Goal: Transaction & Acquisition: Purchase product/service

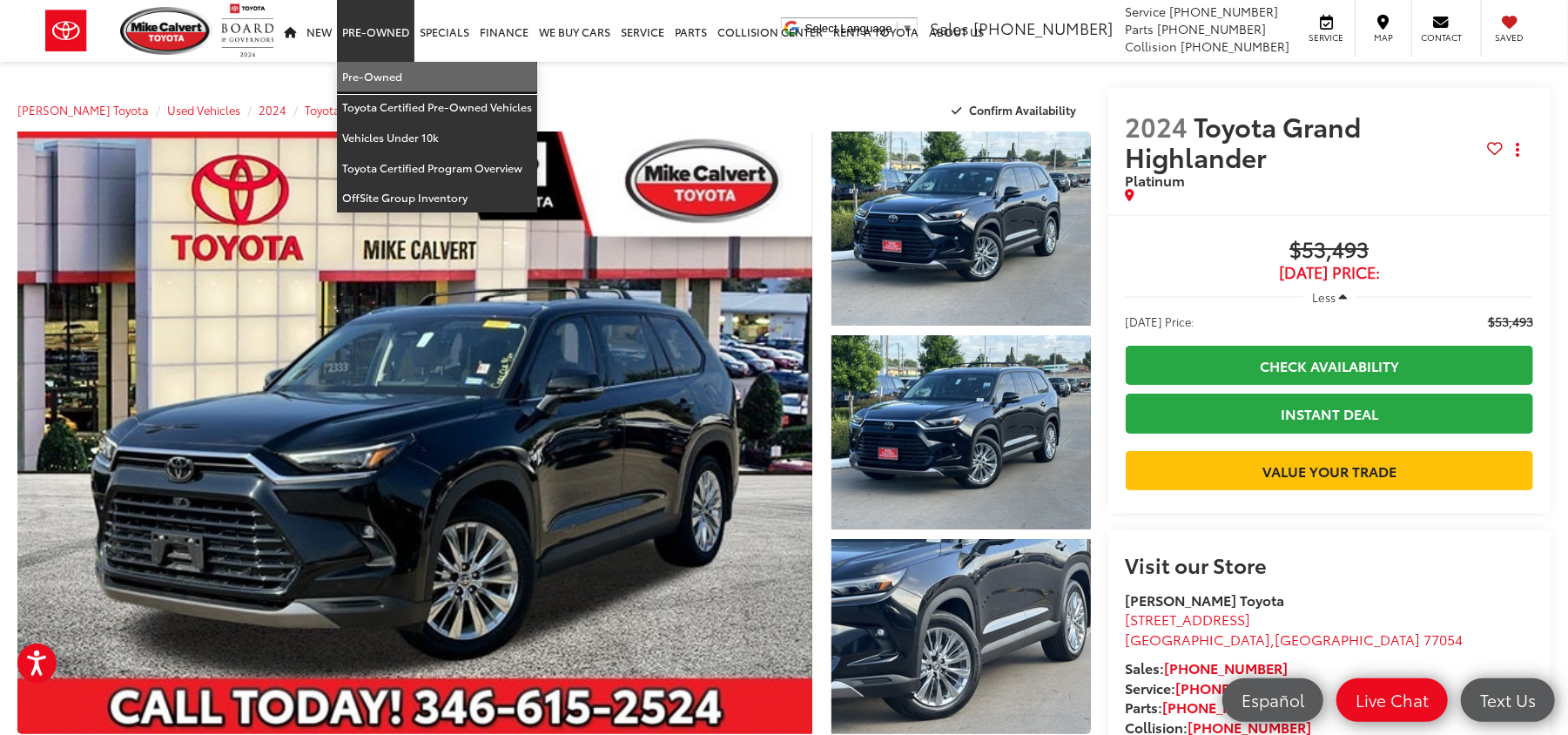
click at [391, 69] on link "Pre-Owned" at bounding box center [437, 77] width 201 height 31
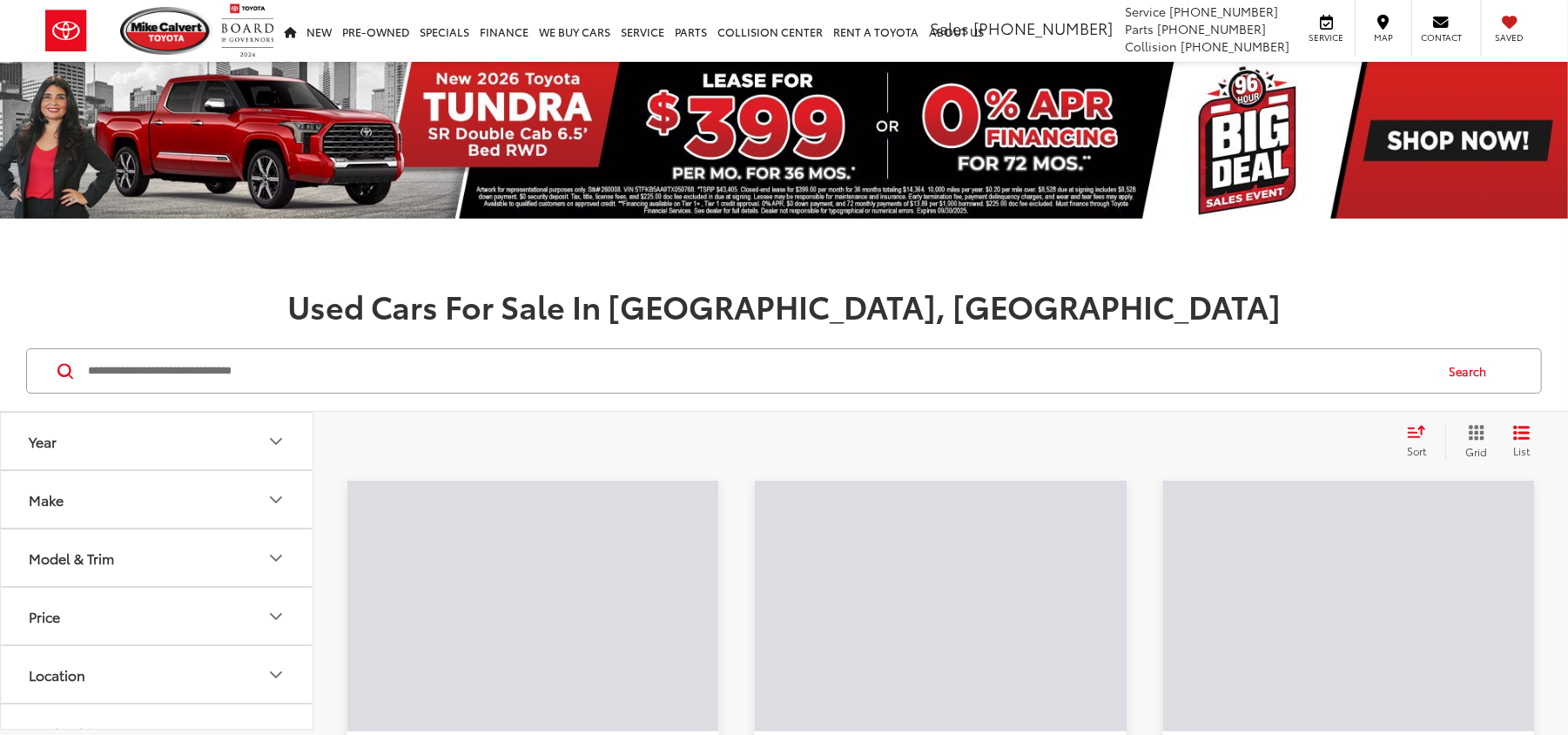
click at [220, 381] on input "Search by Make, Model, or Keyword" at bounding box center [759, 370] width 1346 height 41
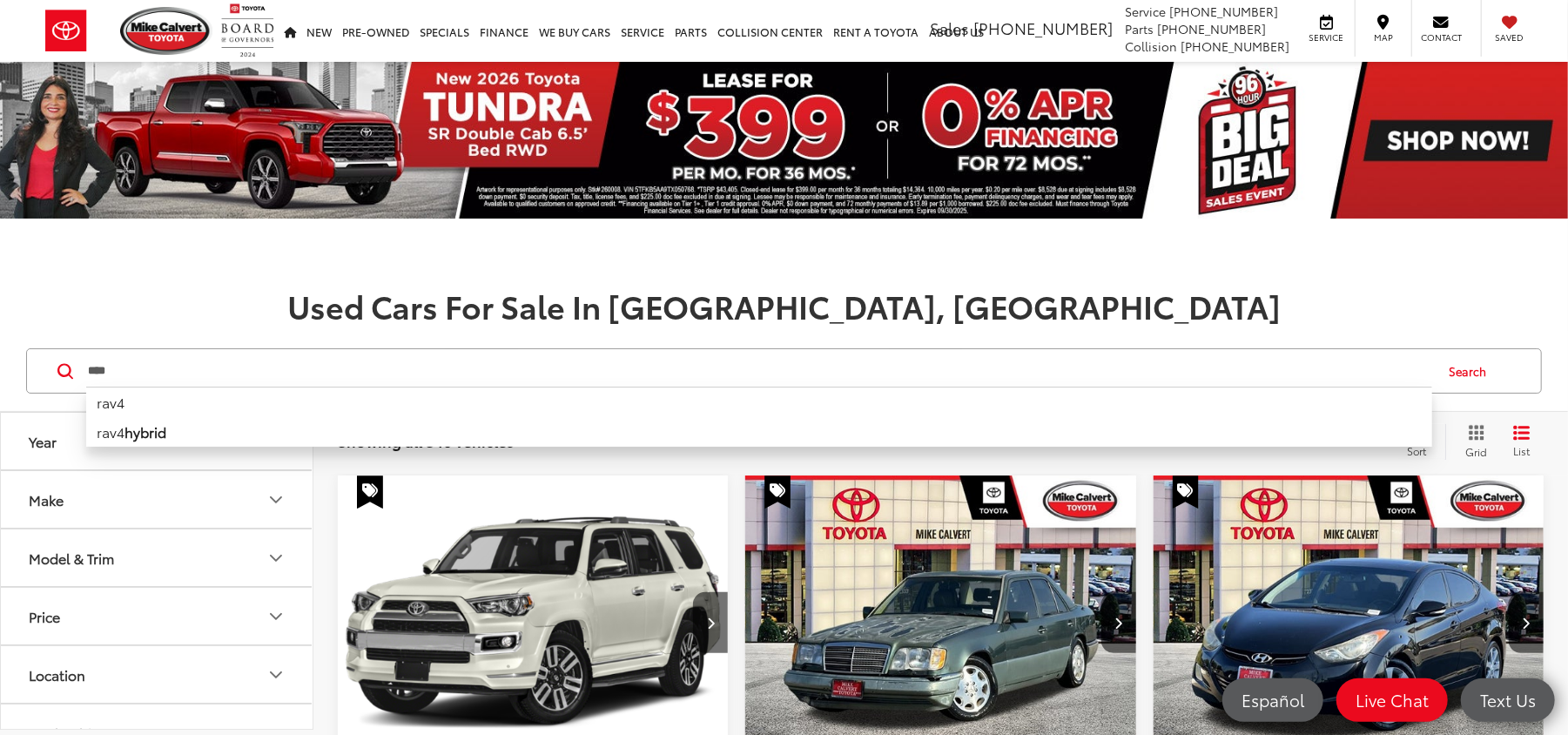
type input "****"
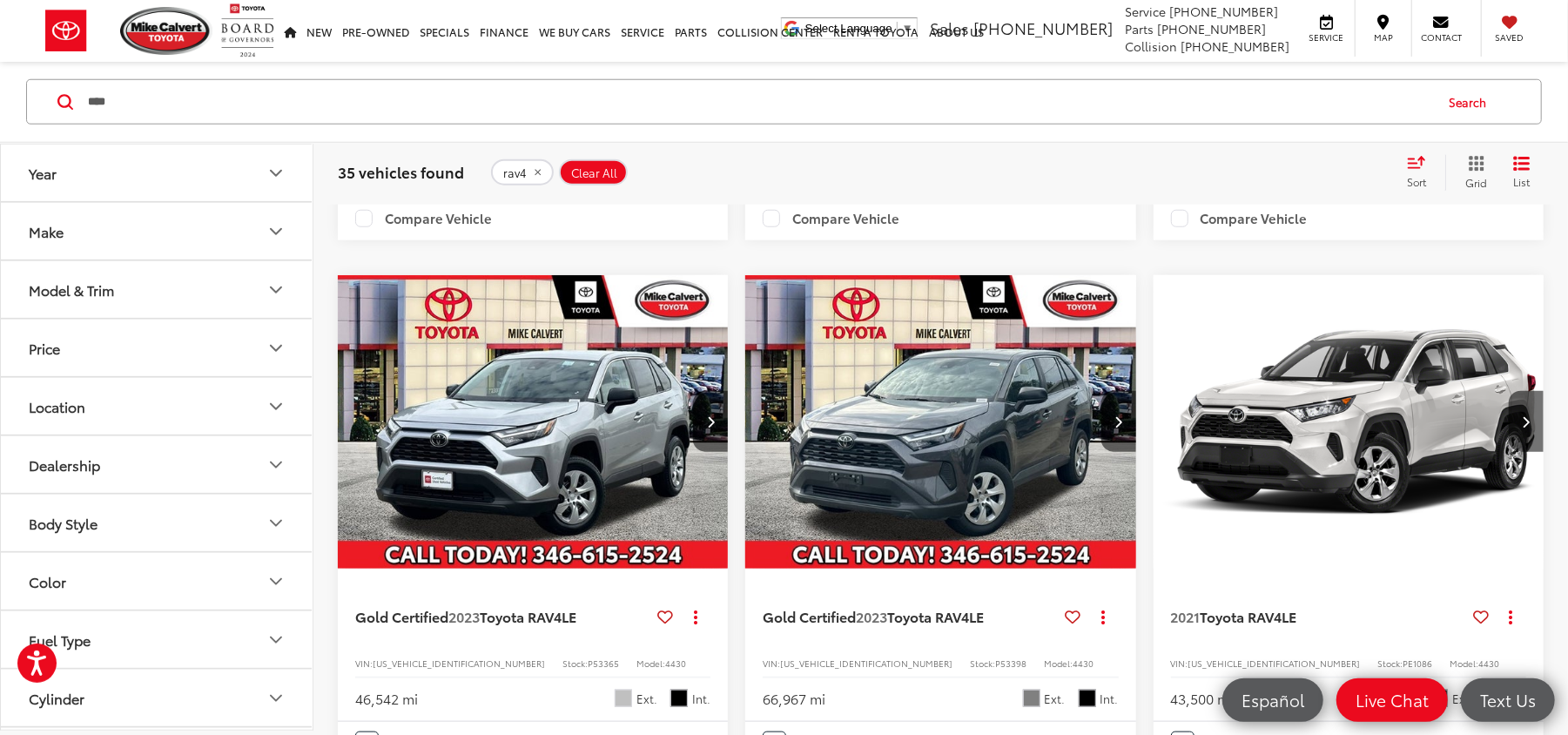
scroll to position [1276, 0]
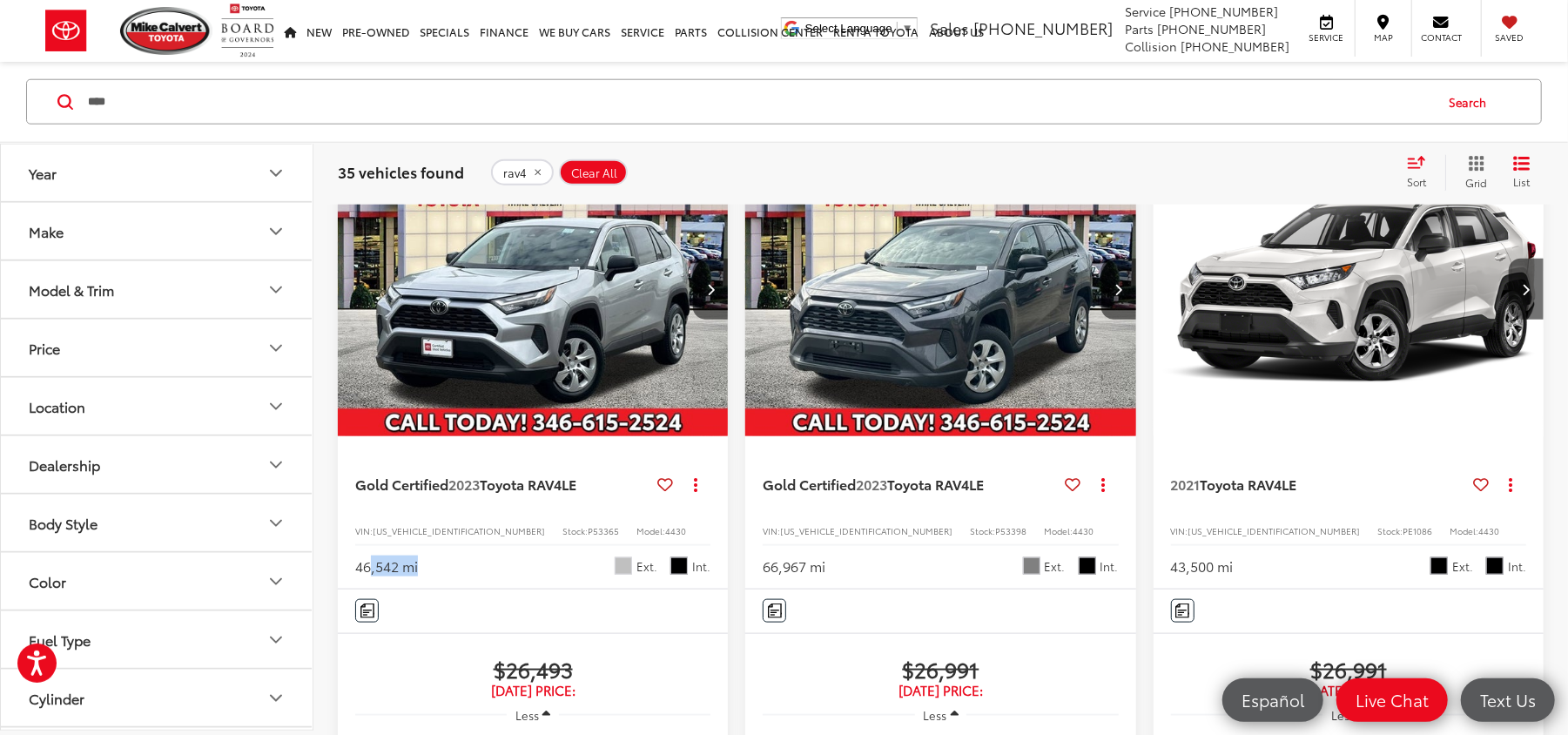
drag, startPoint x: 456, startPoint y: 634, endPoint x: 371, endPoint y: 634, distance: 85.0
click at [371, 576] on div "46,542 mi Ext. Int." at bounding box center [534, 560] width 356 height 33
click at [498, 576] on div "46,542 mi Ext. Int." at bounding box center [534, 560] width 356 height 33
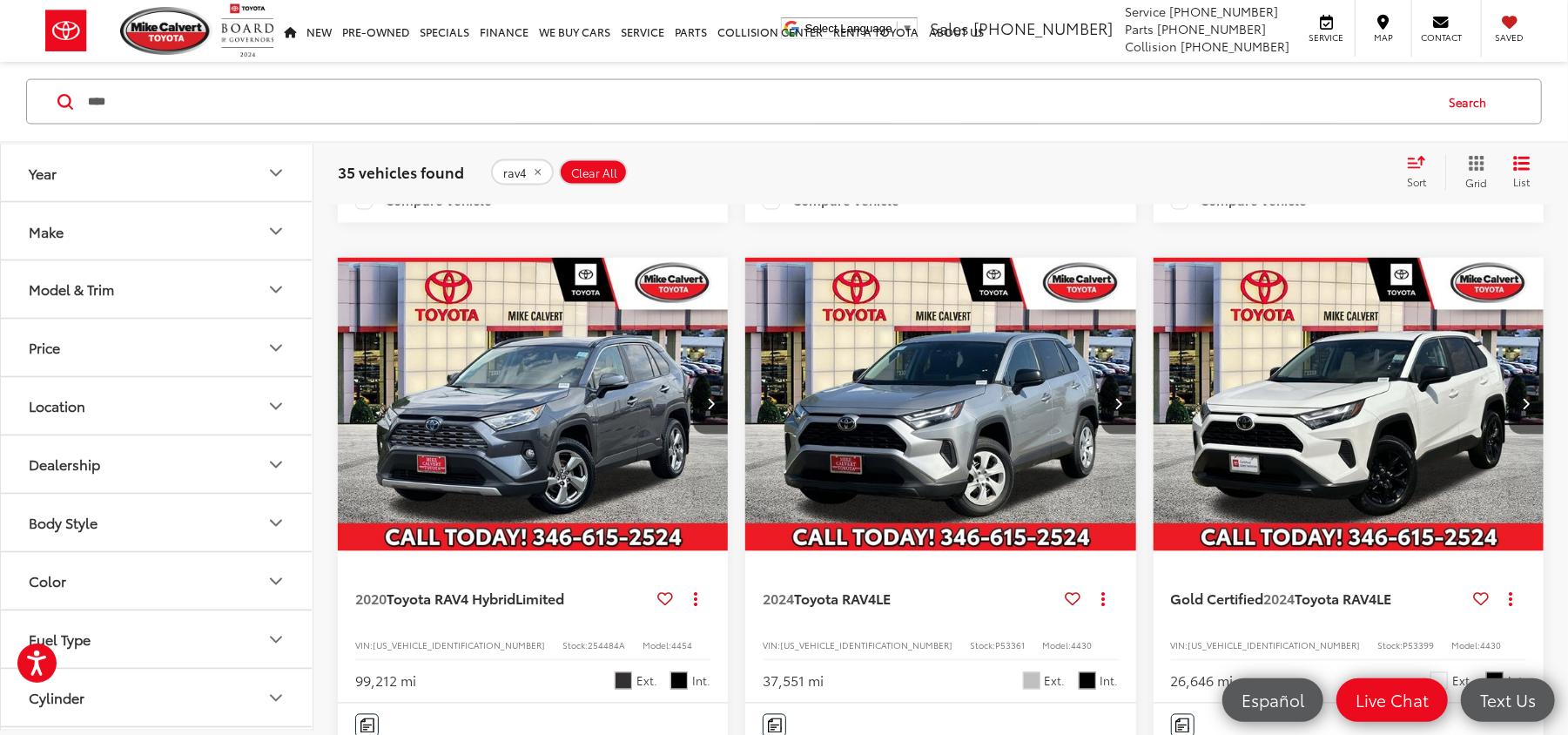
scroll to position [2321, 0]
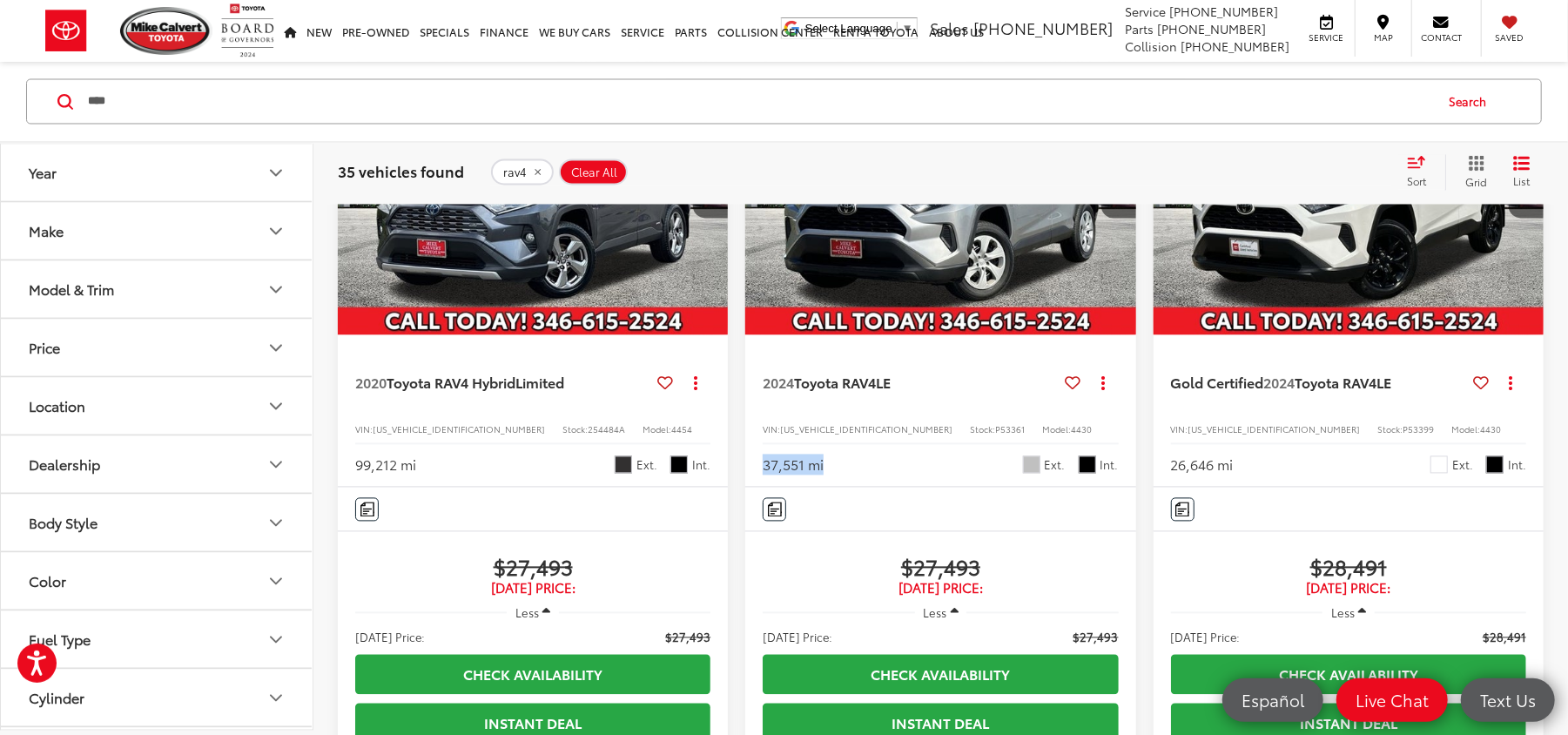
drag, startPoint x: 857, startPoint y: 587, endPoint x: 744, endPoint y: 587, distance: 113.0
drag, startPoint x: 1018, startPoint y: 698, endPoint x: 896, endPoint y: 697, distance: 122.0
click at [896, 580] on span "$27,493" at bounding box center [941, 566] width 356 height 26
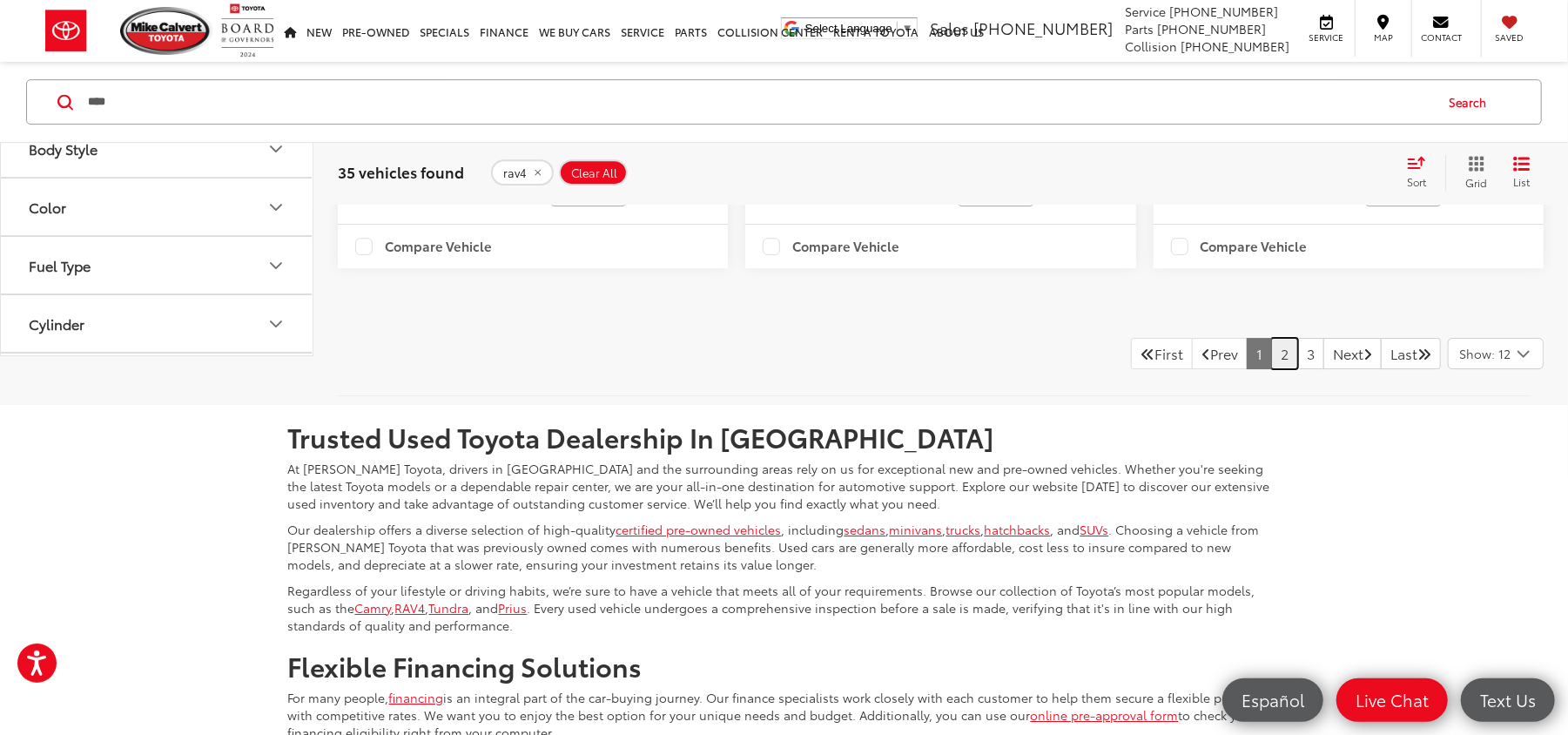
click at [1272, 369] on link "2" at bounding box center [1284, 354] width 27 height 32
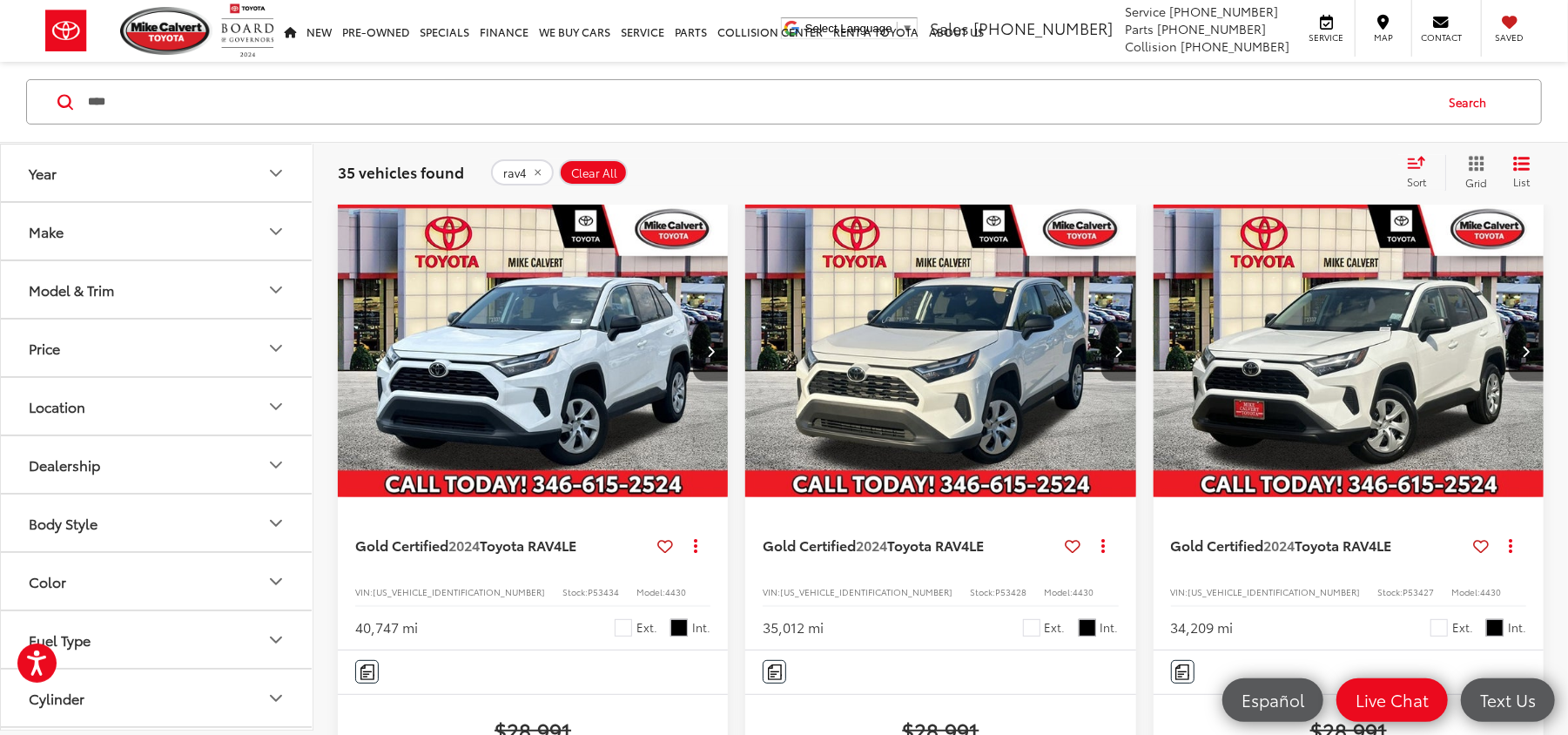
scroll to position [269, 0]
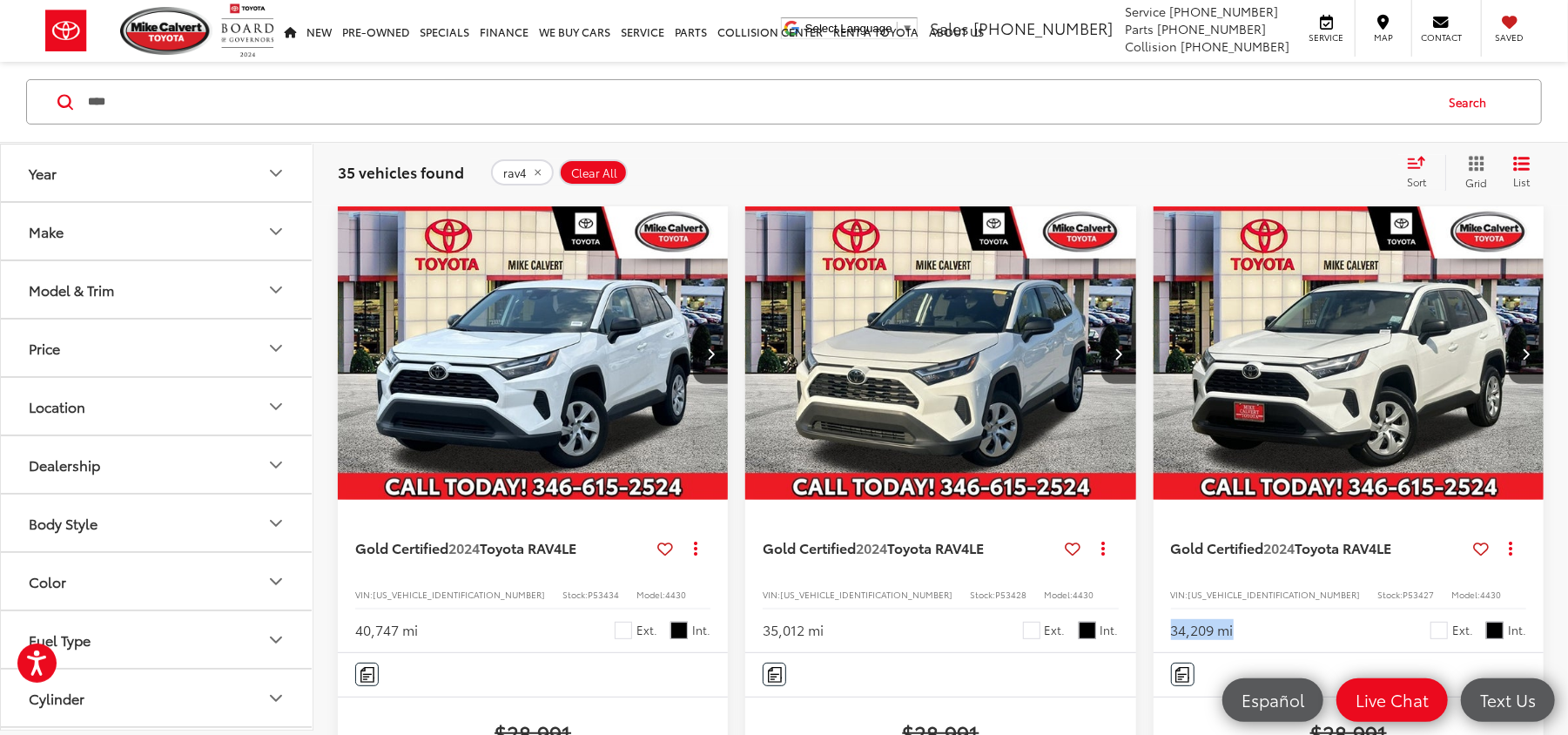
drag, startPoint x: 1275, startPoint y: 635, endPoint x: 1154, endPoint y: 607, distance: 124.2
click at [1154, 607] on div "Gold Certified 2024 Toyota RAV4 LE Copy Link Share Print View Details VIN: 2T3H…" at bounding box center [1349, 576] width 390 height 152
click at [1353, 624] on div "34,209 mi Ext. Int." at bounding box center [1349, 623] width 356 height 33
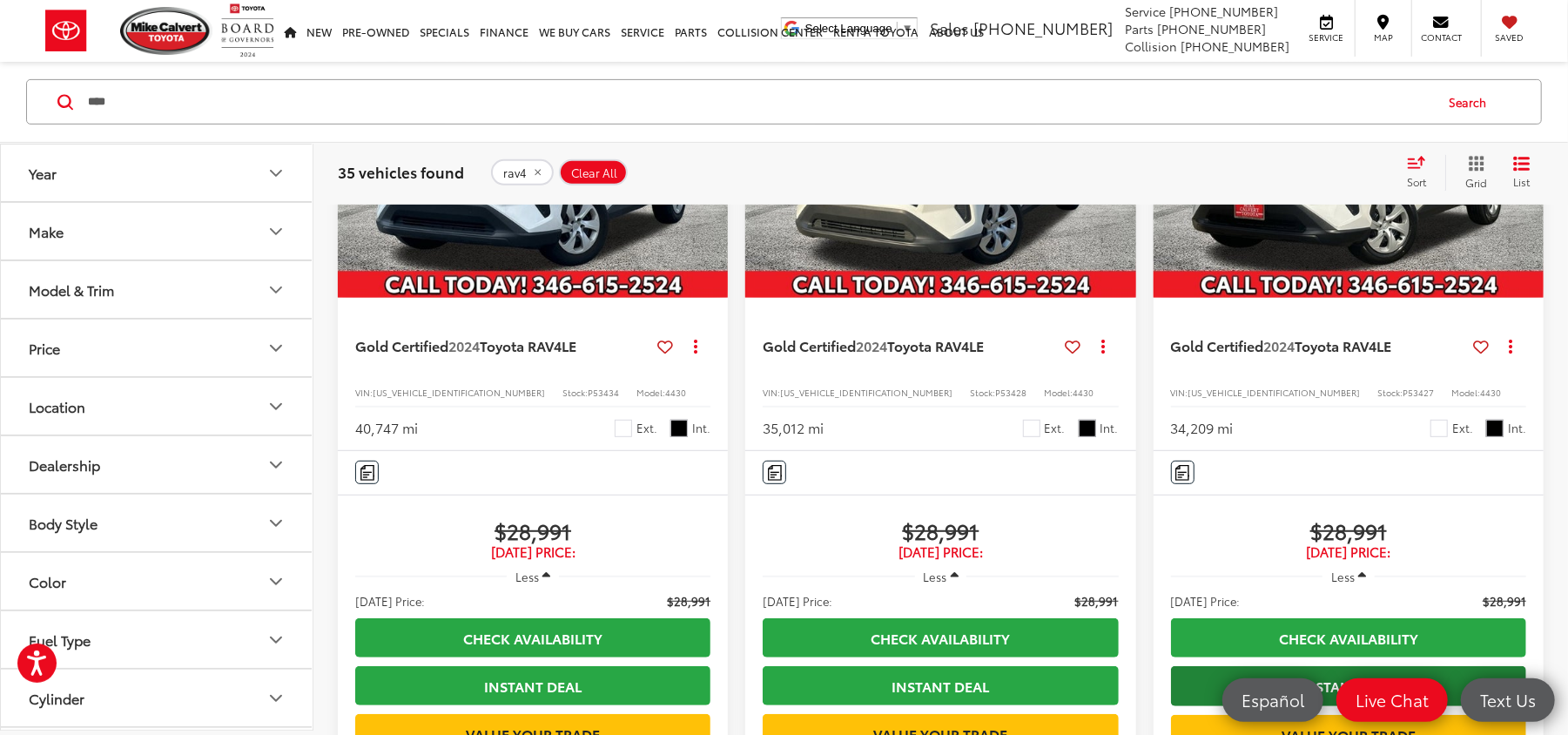
scroll to position [617, 0]
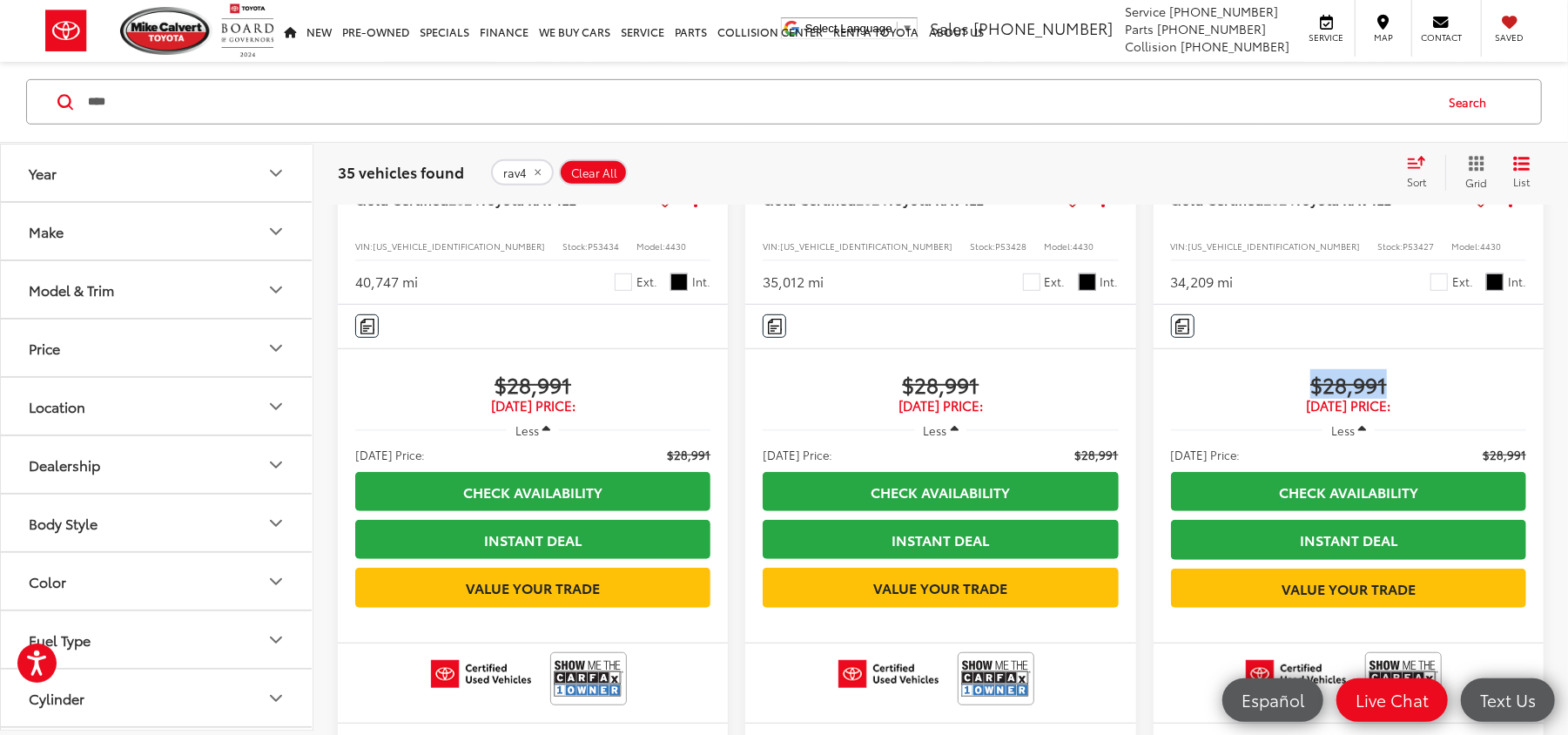
drag, startPoint x: 1423, startPoint y: 390, endPoint x: 1292, endPoint y: 388, distance: 131.0
click at [1292, 388] on span "$28,991" at bounding box center [1349, 383] width 356 height 26
click at [1248, 404] on span "[DATE] Price:" at bounding box center [1349, 406] width 356 height 18
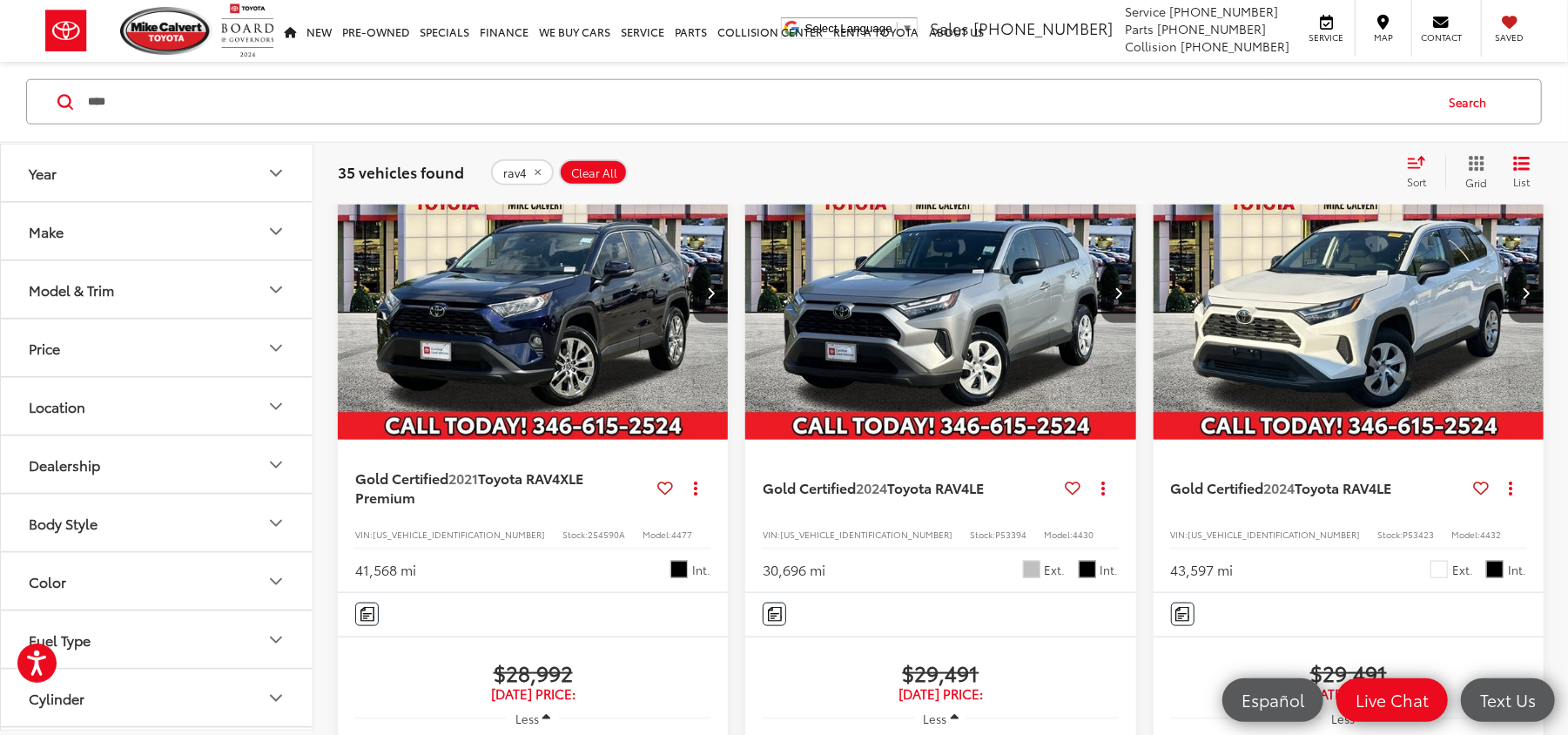
scroll to position [1314, 0]
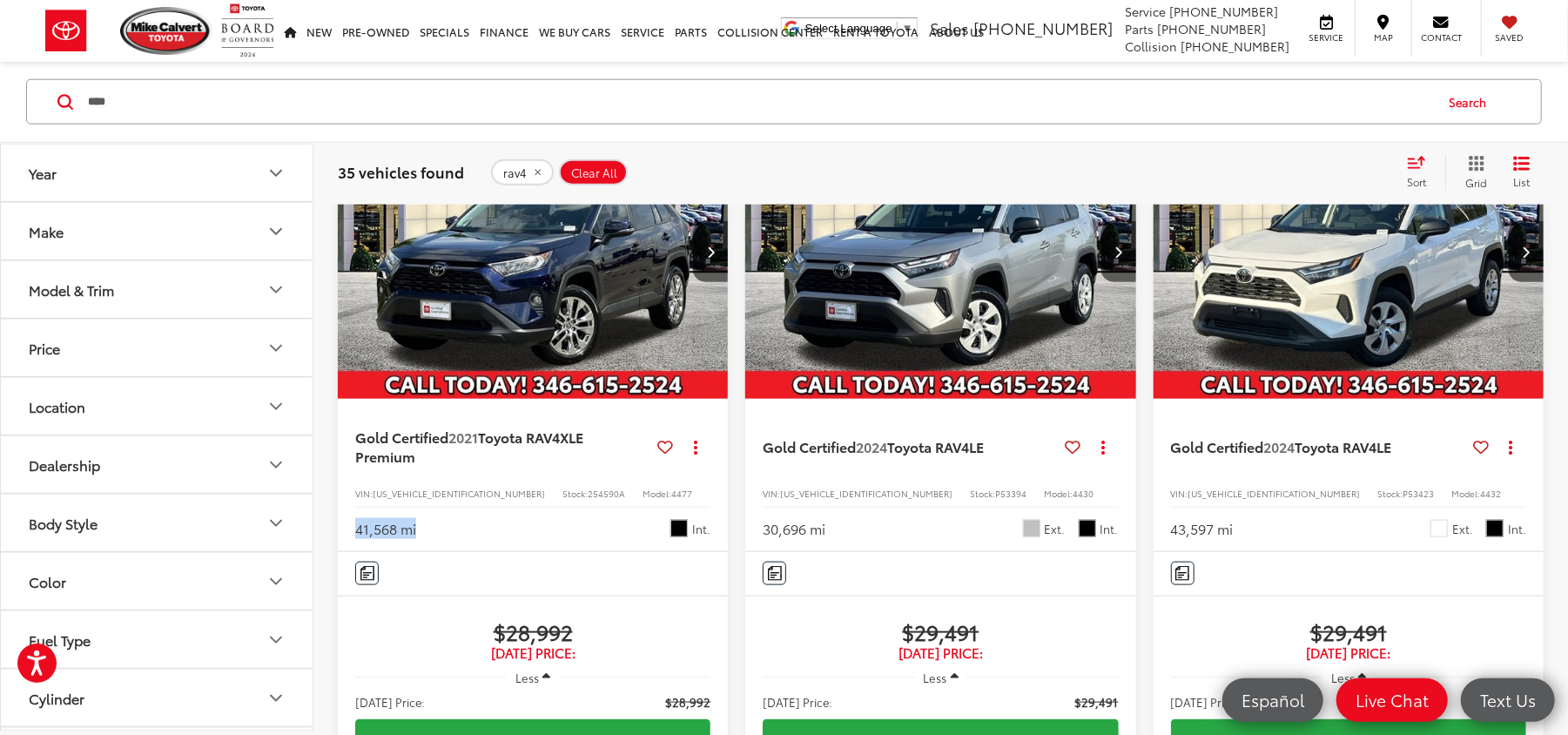
drag, startPoint x: 465, startPoint y: 590, endPoint x: 451, endPoint y: 621, distance: 34.0
click at [331, 583] on div "Gold Certified 2024 Toyota RAV4 LE Copy Link Share Print View Details VIN: 2T3H…" at bounding box center [941, 155] width 1255 height 1989
drag, startPoint x: 594, startPoint y: 690, endPoint x: 460, endPoint y: 692, distance: 134.0
click at [460, 644] on span "$28,992" at bounding box center [534, 631] width 356 height 26
click at [678, 667] on div "$28,992 Today's Price: Less Today's Price: $28,992 Check Availability Instant D…" at bounding box center [533, 743] width 390 height 294
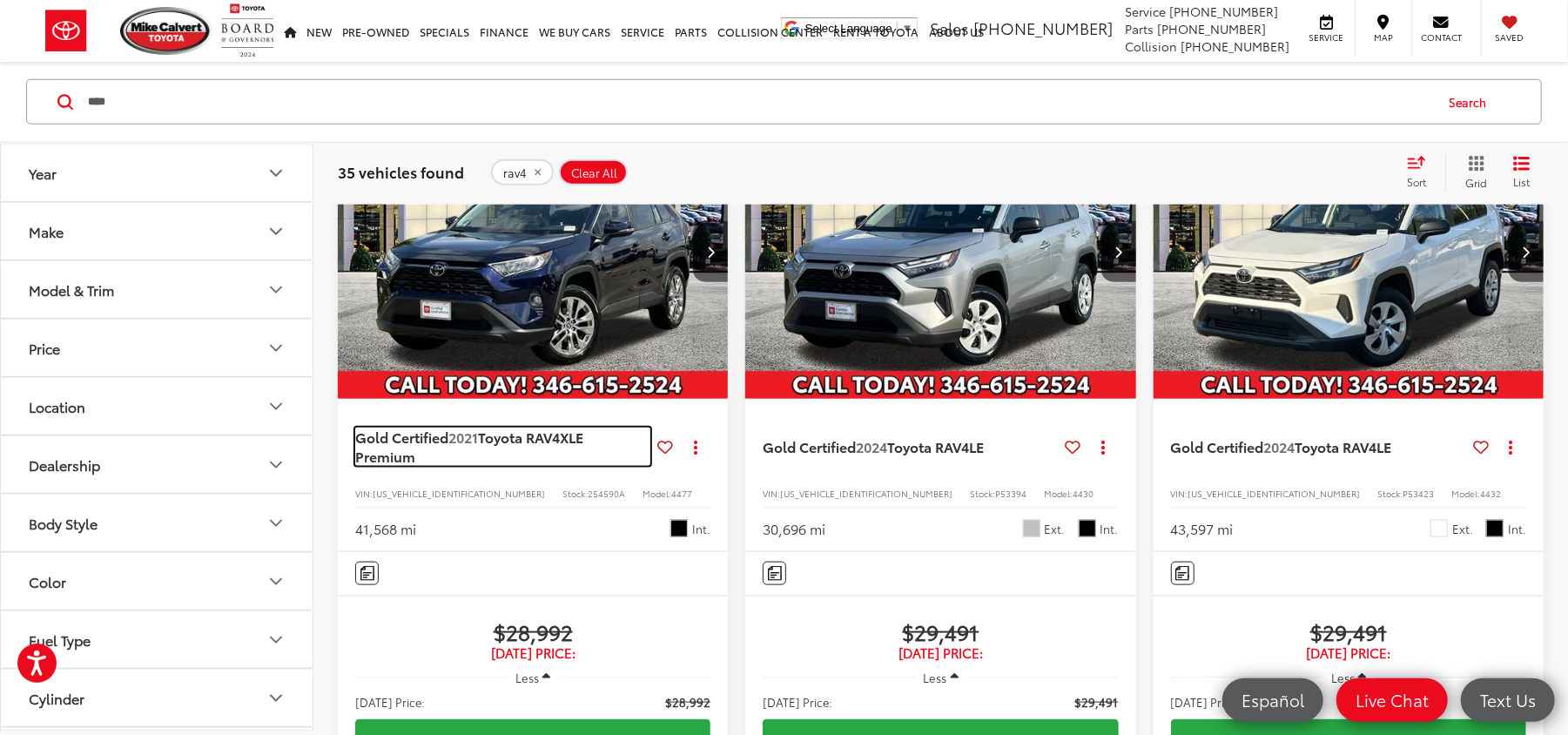
click at [447, 447] on span "Gold Certified" at bounding box center [402, 437] width 93 height 20
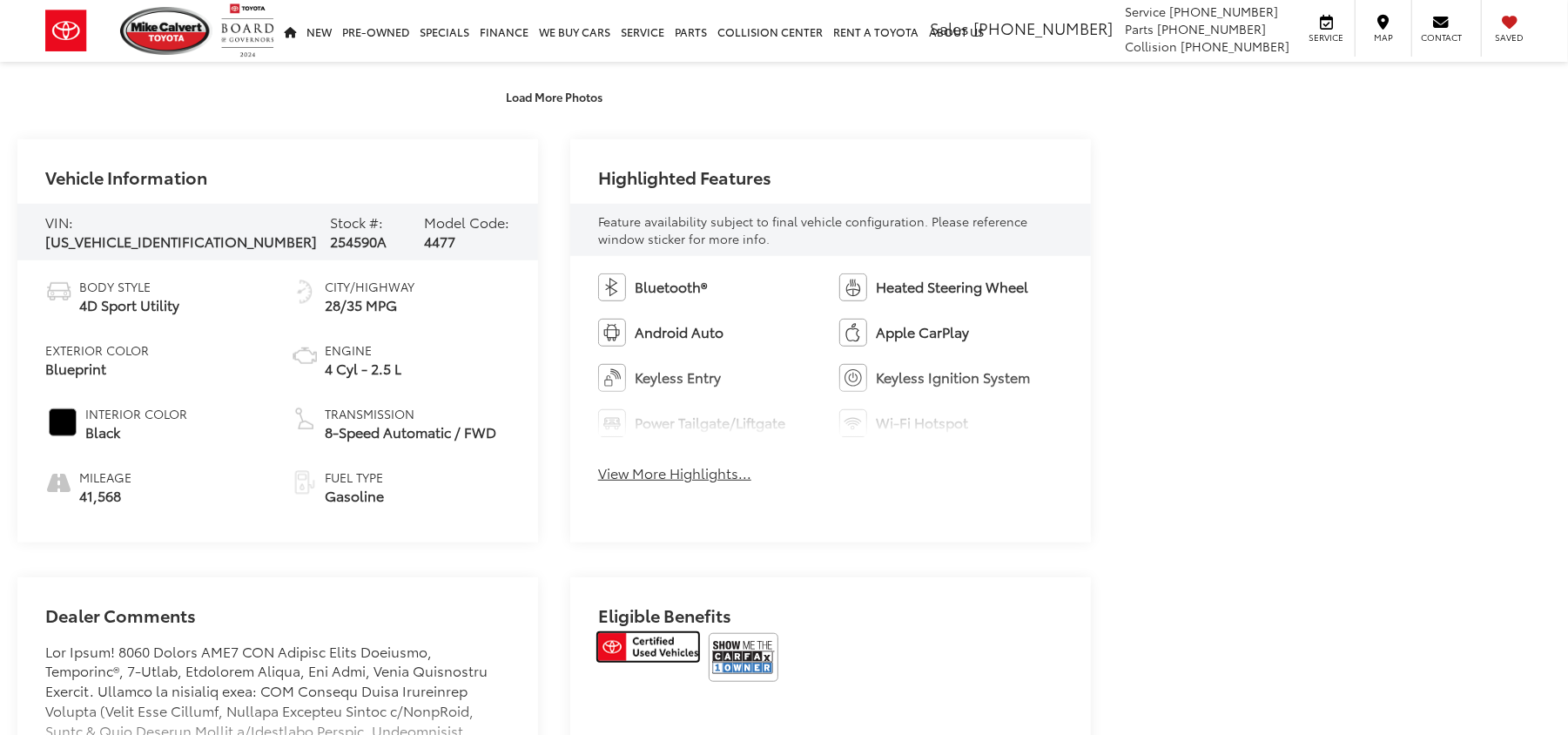
click at [656, 651] on img at bounding box center [647, 647] width 100 height 28
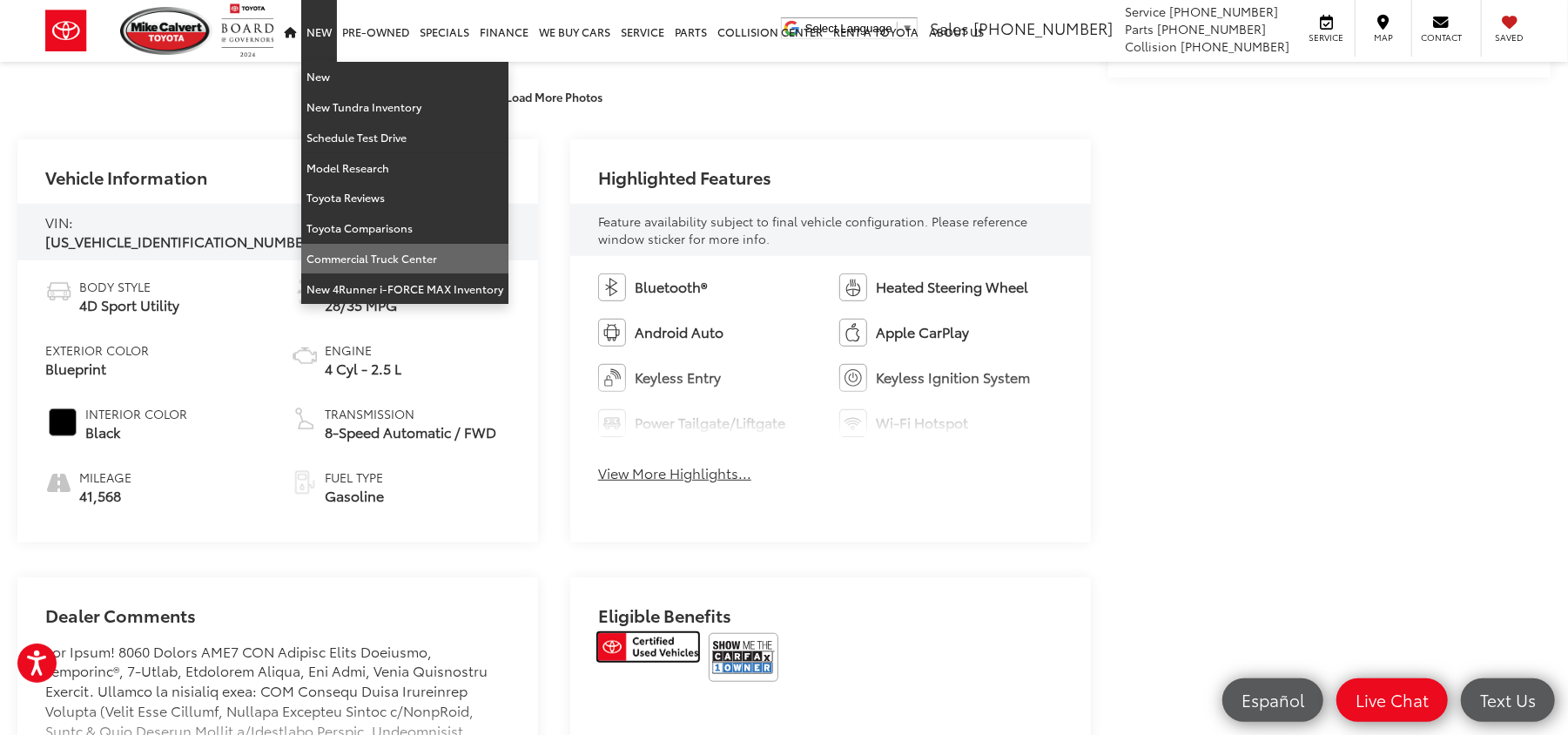
scroll to position [116, 0]
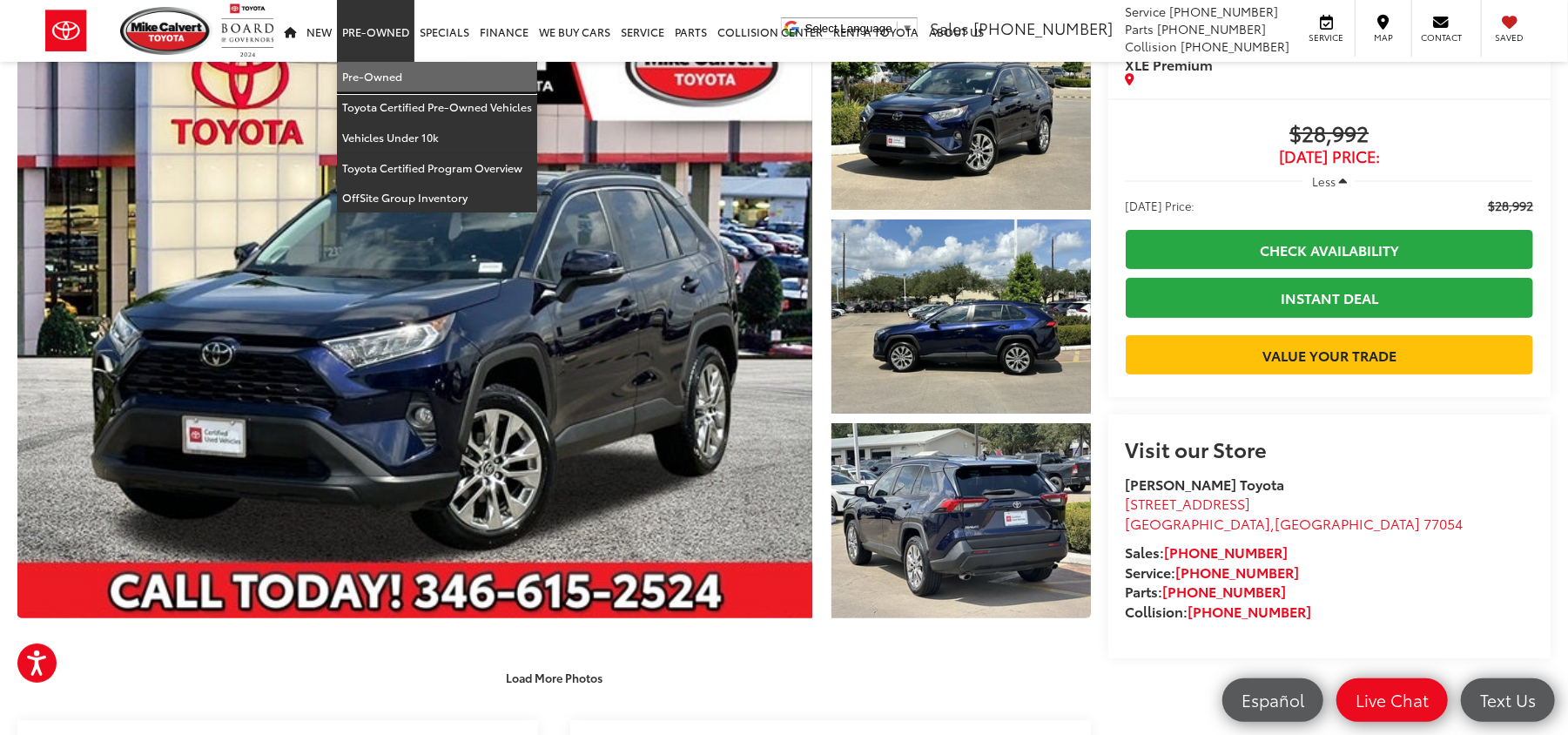
click at [372, 68] on link "Pre-Owned" at bounding box center [437, 77] width 201 height 31
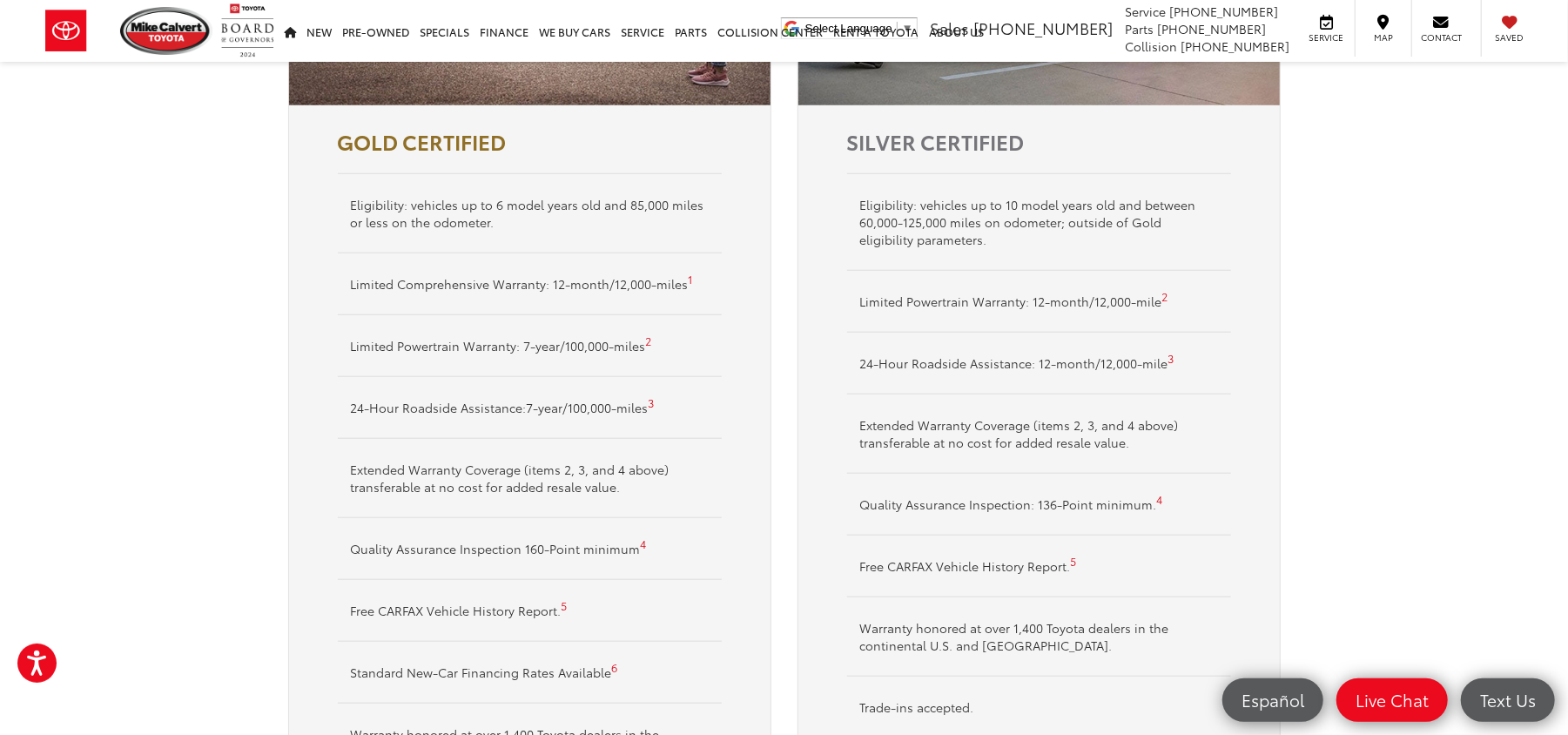
scroll to position [1044, 0]
drag, startPoint x: 345, startPoint y: 413, endPoint x: 527, endPoint y: 432, distance: 183.0
click at [517, 429] on li "24-Hour Roadside Assistance:7-year/100,000-miles 3" at bounding box center [530, 408] width 384 height 62
click at [714, 495] on li "Extended Warranty Coverage (items 2, 3, and 4 above) transferable at no cost fo…" at bounding box center [530, 478] width 384 height 79
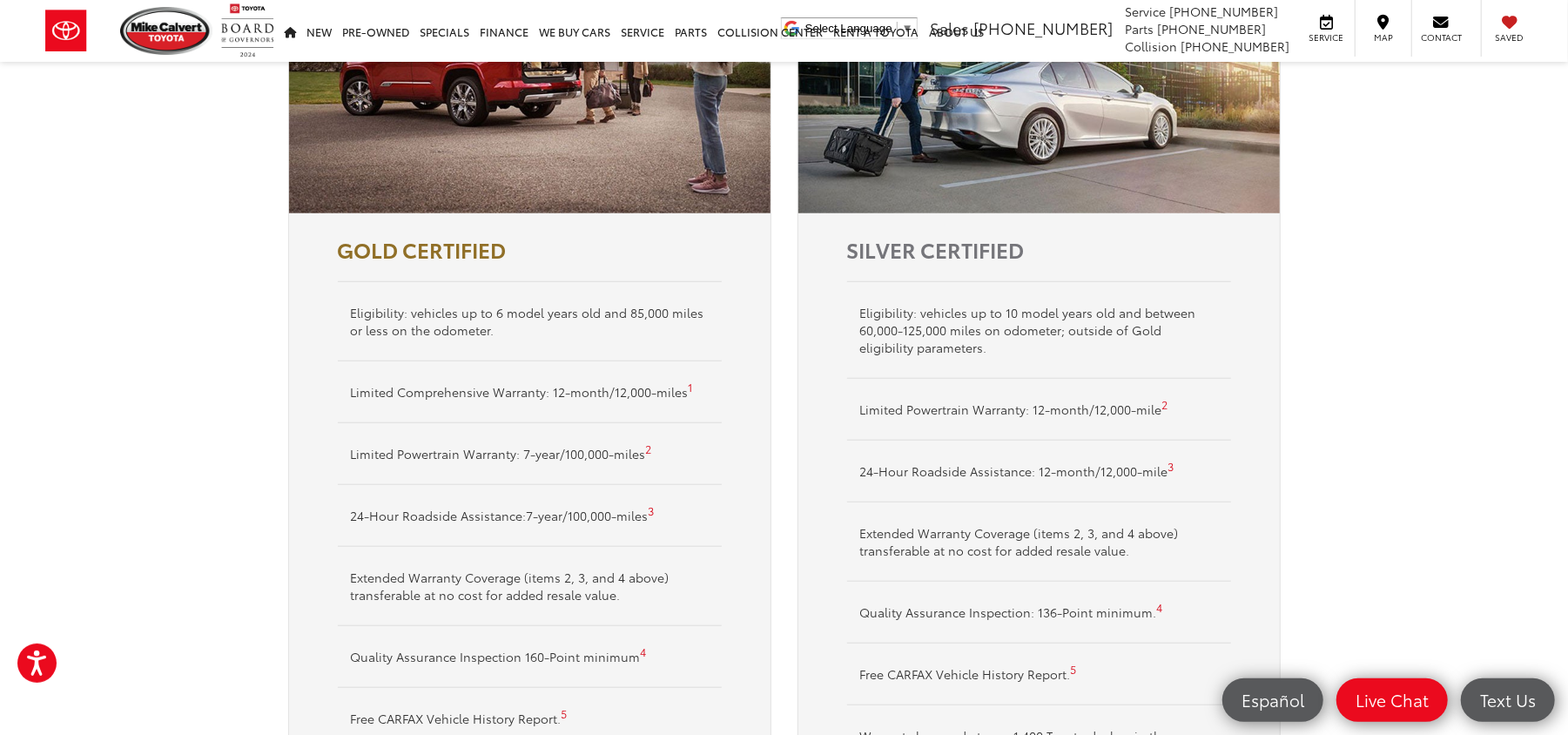
scroll to position [812, 0]
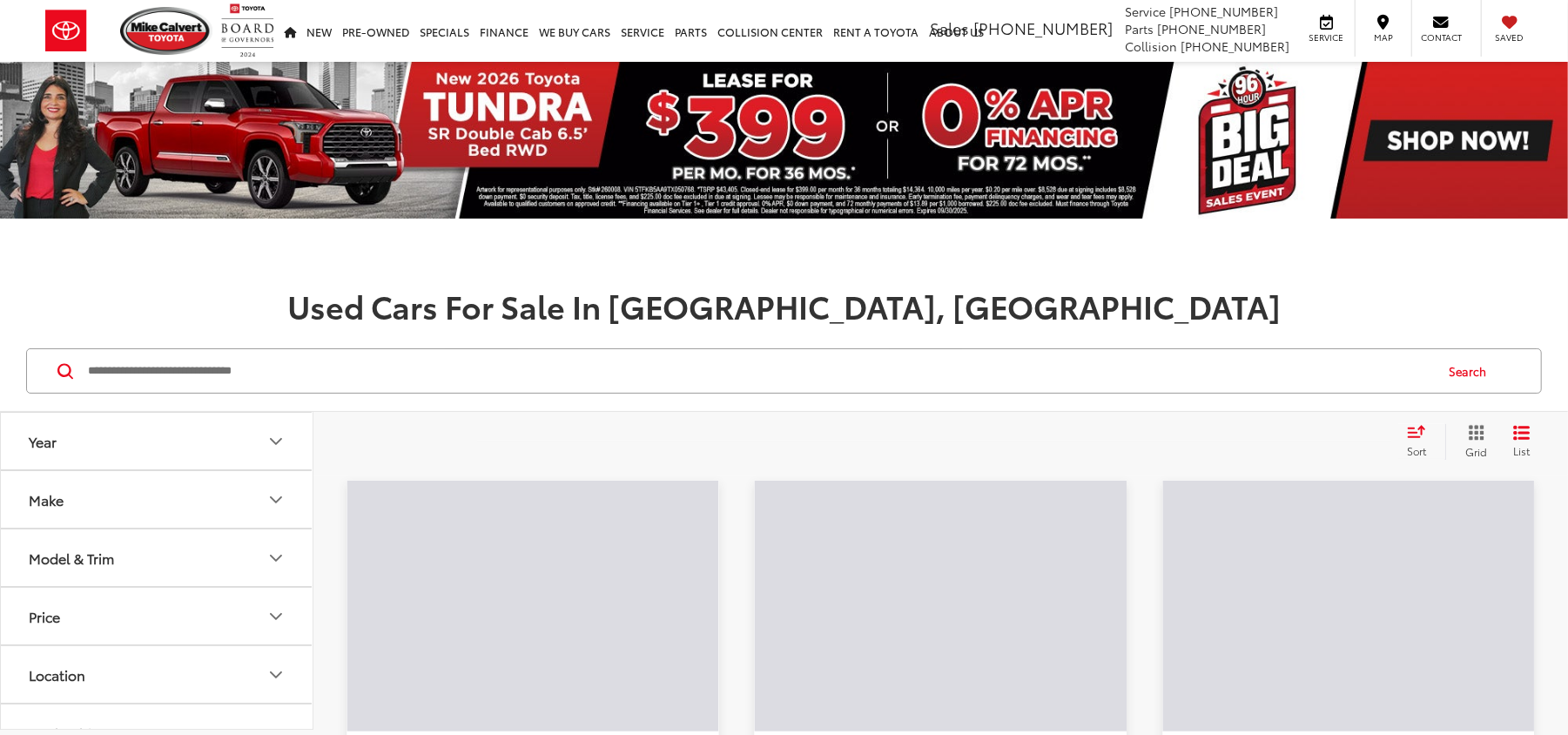
click at [307, 377] on input "Search by Make, Model, or Keyword" at bounding box center [759, 370] width 1346 height 41
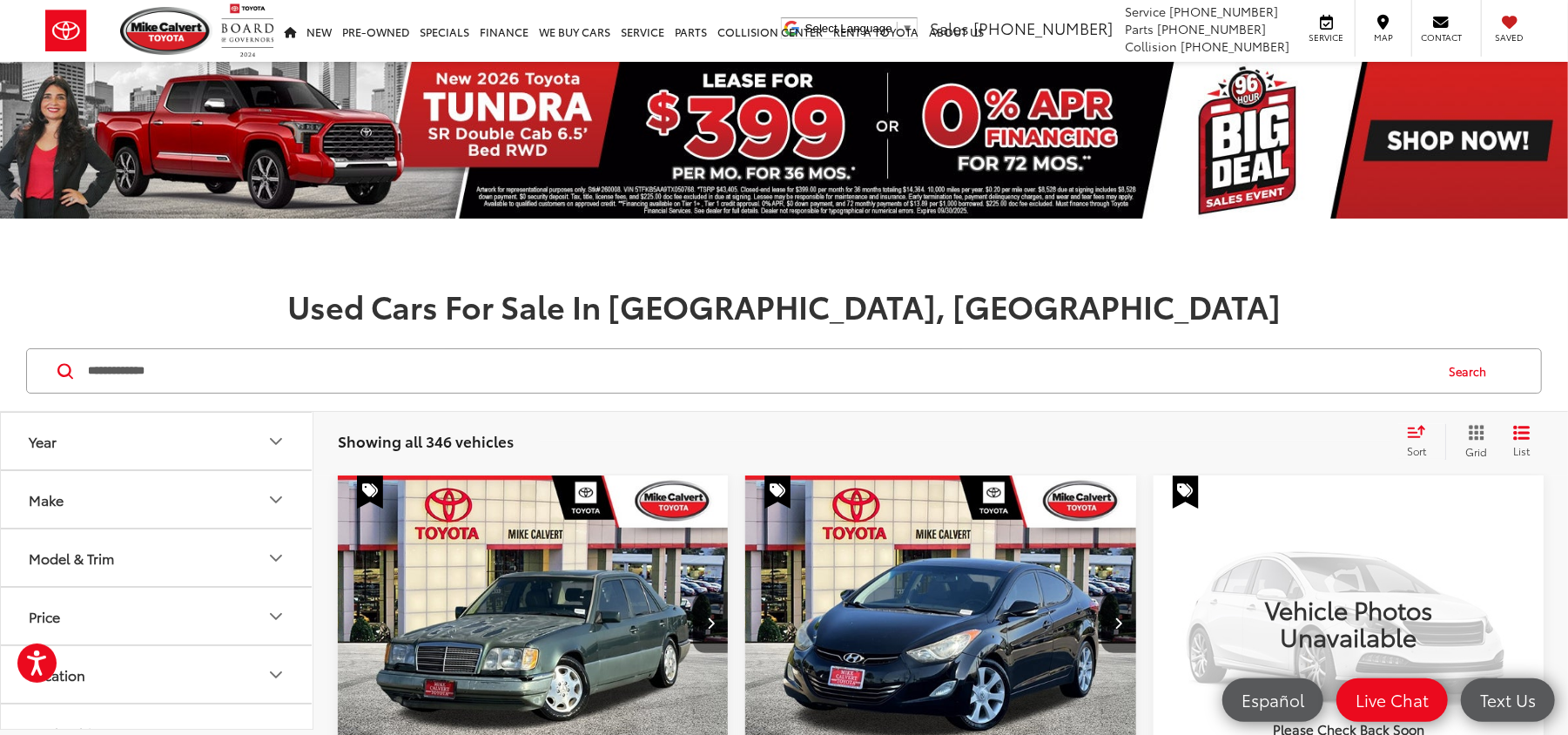
type input "**********"
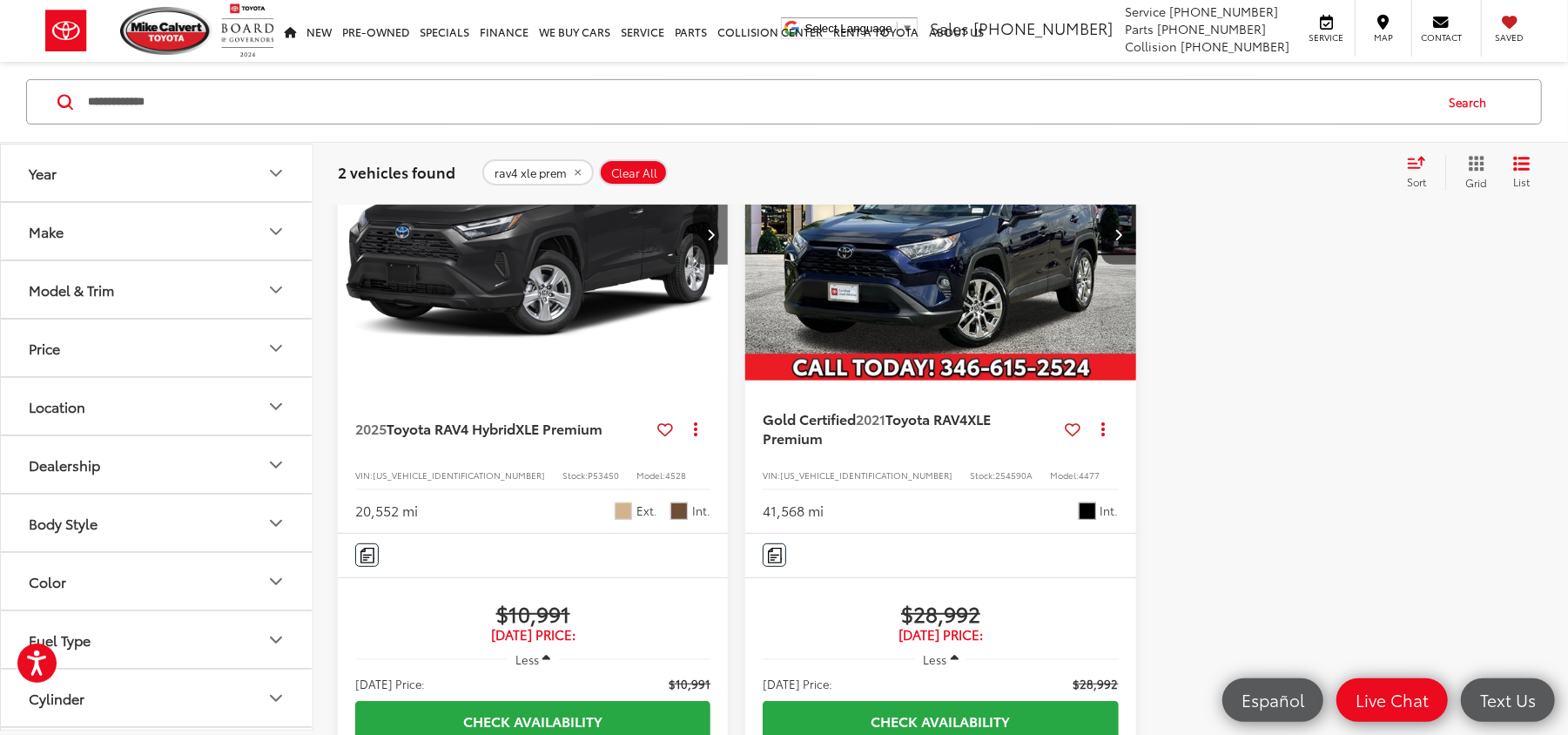
scroll to position [348, 0]
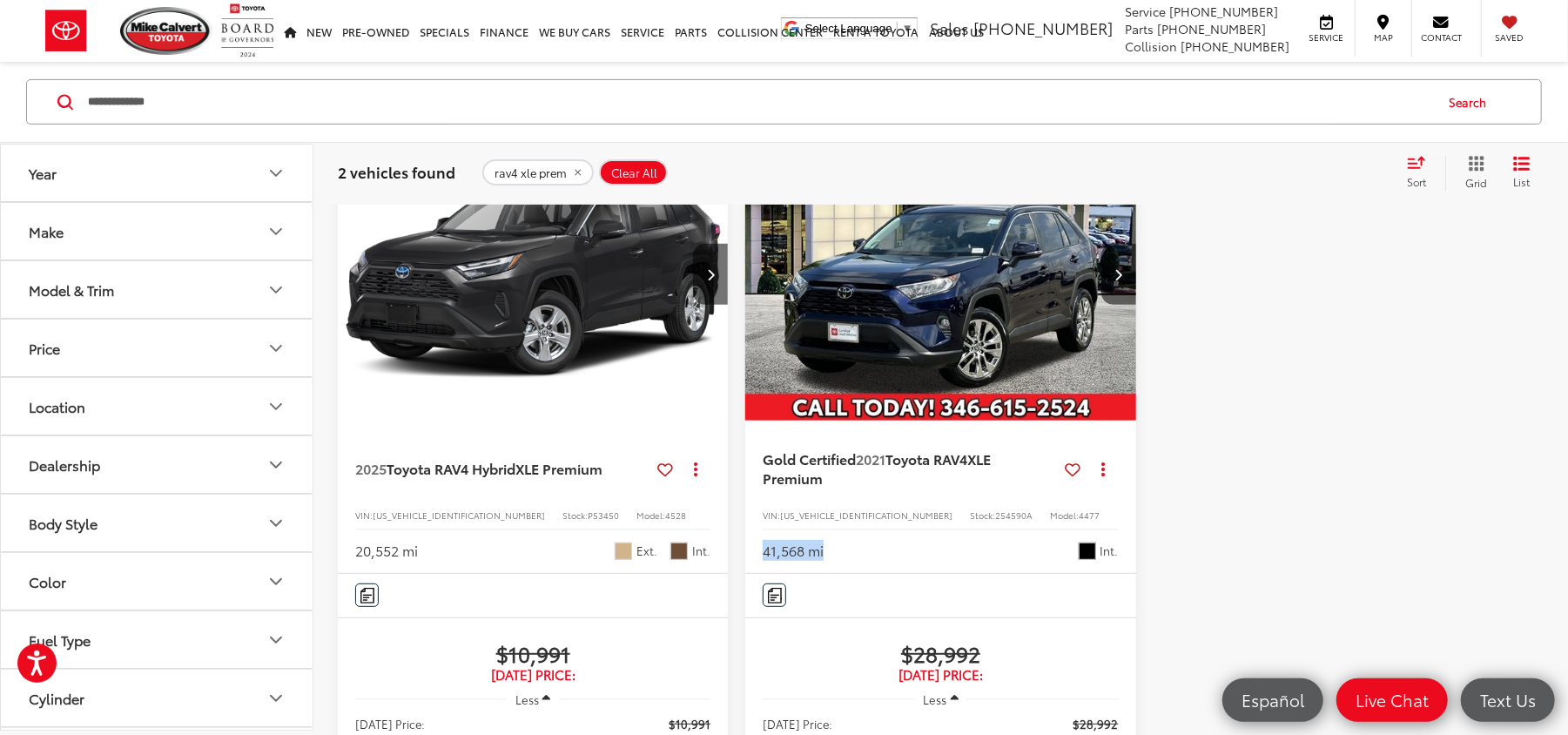
drag, startPoint x: 855, startPoint y: 547, endPoint x: 737, endPoint y: 548, distance: 118.0
click at [737, 548] on div "2025 Toyota RAV4 Hybrid XLE Premium Copy Link Share Print View Details VIN: [US…" at bounding box center [941, 599] width 1205 height 943
click at [1052, 574] on div "Features Bluetooth® Heated Steering Wheel Android Auto Apple CarPlay Keyless En…" at bounding box center [940, 596] width 390 height 43
drag, startPoint x: 1017, startPoint y: 649, endPoint x: 788, endPoint y: 646, distance: 229.0
click at [787, 646] on span "$28,992" at bounding box center [941, 653] width 356 height 26
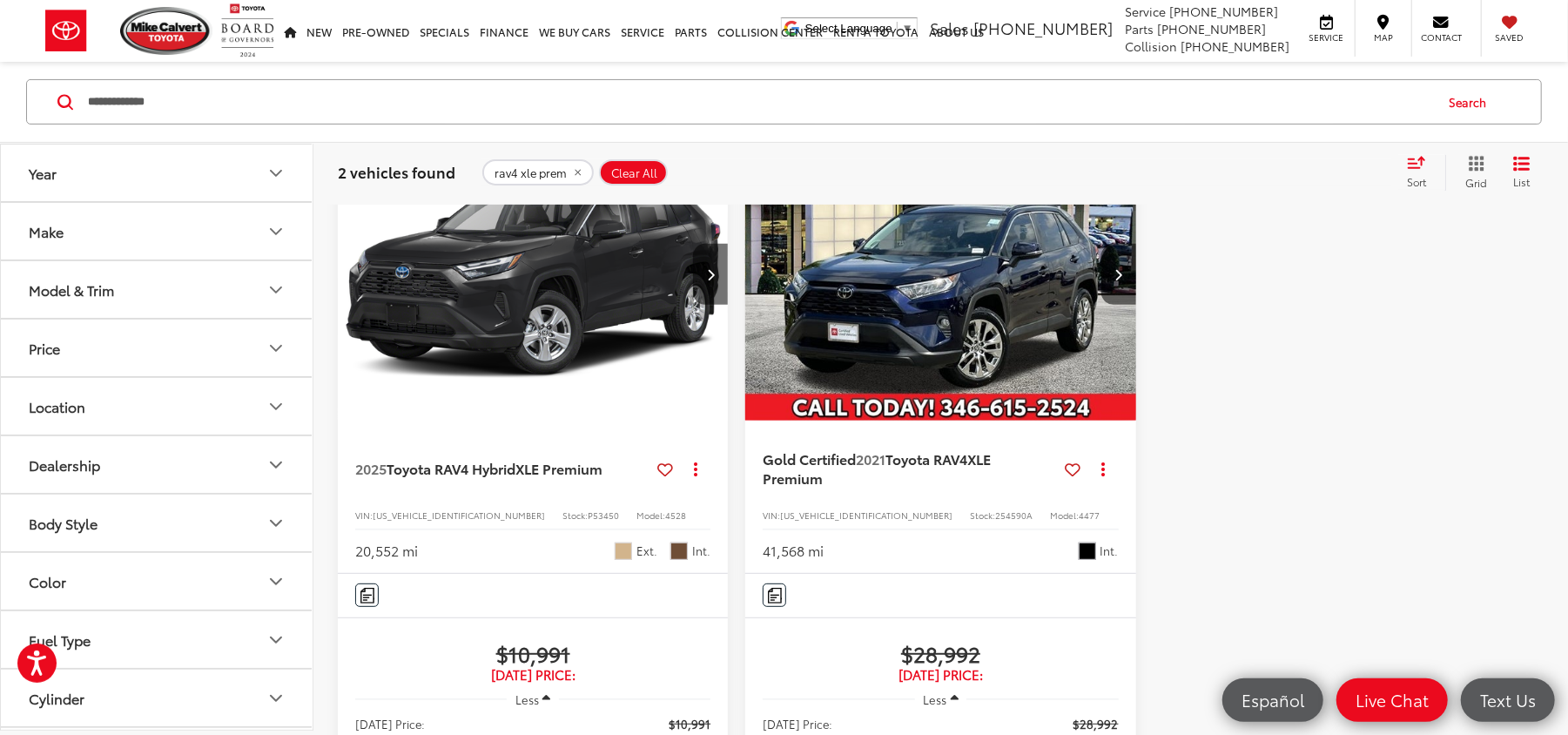
click at [1169, 619] on div at bounding box center [1349, 582] width 390 height 909
drag, startPoint x: 590, startPoint y: 656, endPoint x: 440, endPoint y: 656, distance: 150.0
click at [440, 656] on span "$10,991" at bounding box center [534, 653] width 356 height 26
click at [652, 669] on span "[DATE] Price:" at bounding box center [534, 675] width 356 height 18
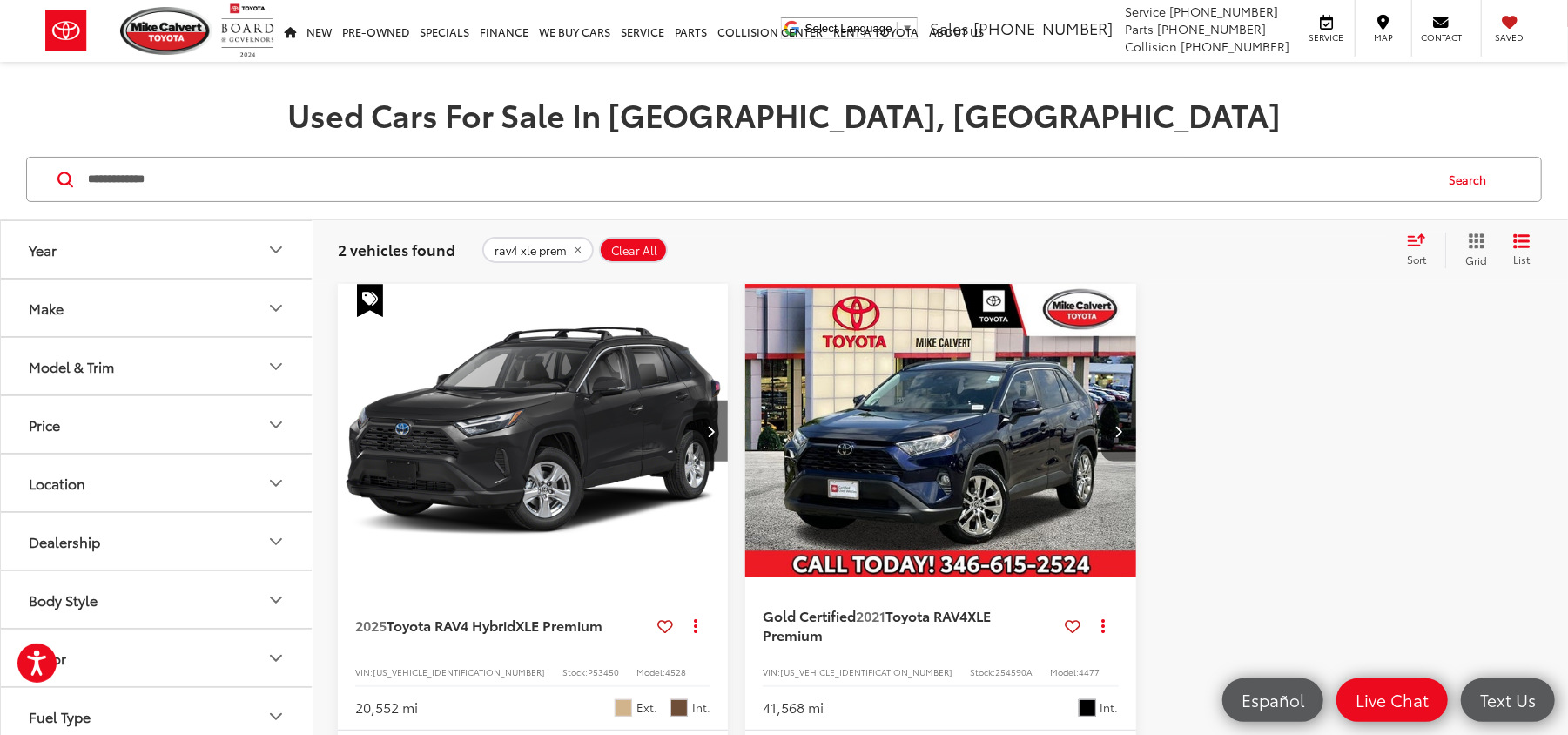
scroll to position [231, 0]
